Goal: Information Seeking & Learning: Learn about a topic

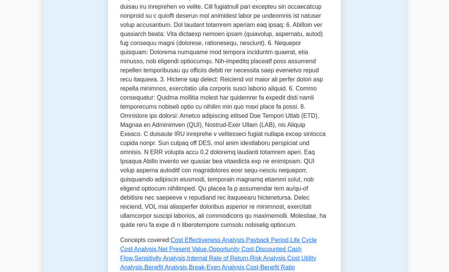
scroll to position [224, 0]
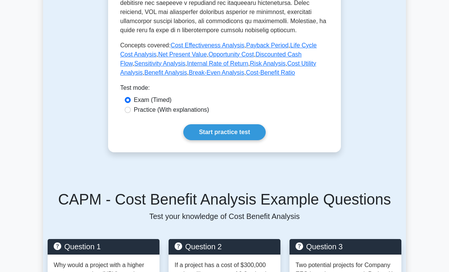
scroll to position [423, 0]
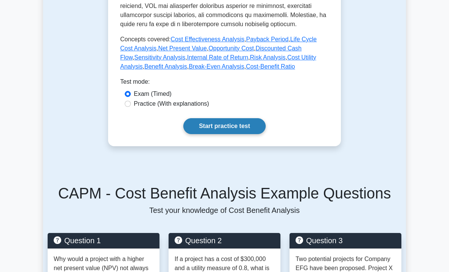
click at [218, 118] on link "Start practice test" at bounding box center [224, 126] width 82 height 16
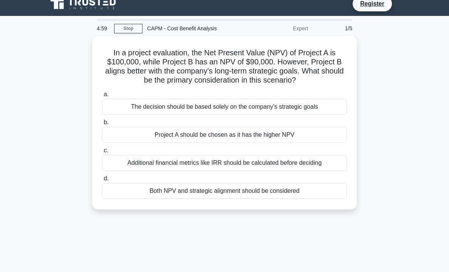
scroll to position [8, 0]
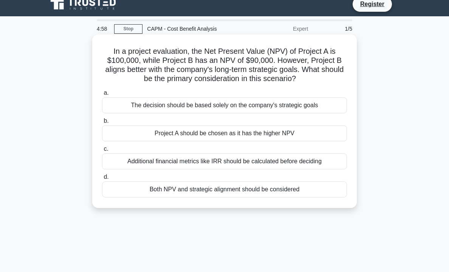
click at [318, 65] on h5 "In a project evaluation, the Net Present Value (NPV) of Project A is $100,000, …" at bounding box center [224, 65] width 247 height 37
click at [268, 160] on div "Additional financial metrics like IRR should be calculated before deciding" at bounding box center [224, 161] width 245 height 16
click at [102, 151] on input "c. Additional financial metrics like IRR should be calculated before deciding" at bounding box center [102, 148] width 0 height 5
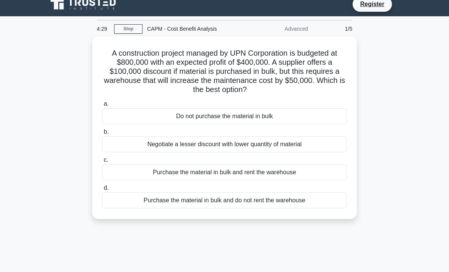
scroll to position [0, 0]
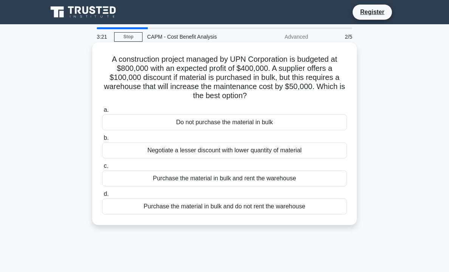
click at [215, 179] on div "Purchase the material in bulk and rent the warehouse" at bounding box center [224, 178] width 245 height 16
click at [102, 168] on input "c. Purchase the material in bulk and rent the warehouse" at bounding box center [102, 165] width 0 height 5
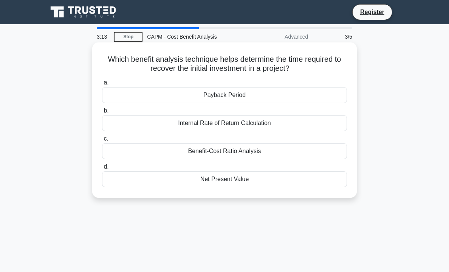
click at [244, 94] on div "Payback Period" at bounding box center [224, 95] width 245 height 16
click at [102, 85] on input "a. Payback Period" at bounding box center [102, 82] width 0 height 5
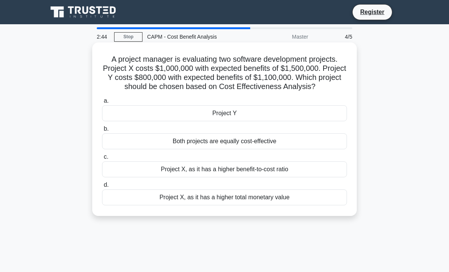
click at [217, 171] on div "Project X, as it has a higher benefit-to-cost ratio" at bounding box center [224, 169] width 245 height 16
click at [102, 159] on input "c. Project X, as it has a higher benefit-to-cost ratio" at bounding box center [102, 156] width 0 height 5
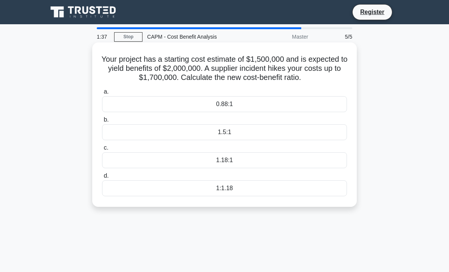
click at [216, 74] on h5 "Your project has a starting cost estimate of $1,500,000 and is expected to yiel…" at bounding box center [224, 68] width 247 height 28
click at [200, 162] on div "1.18:1" at bounding box center [224, 160] width 245 height 16
click at [102, 150] on input "c. 1.18:1" at bounding box center [102, 147] width 0 height 5
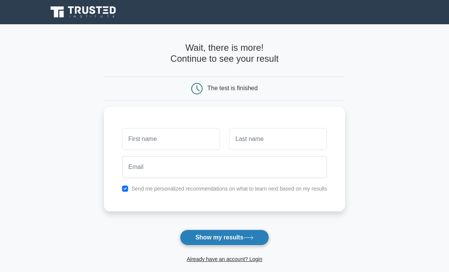
click at [235, 236] on button "Show my results" at bounding box center [224, 237] width 89 height 16
